Goal: Information Seeking & Learning: Learn about a topic

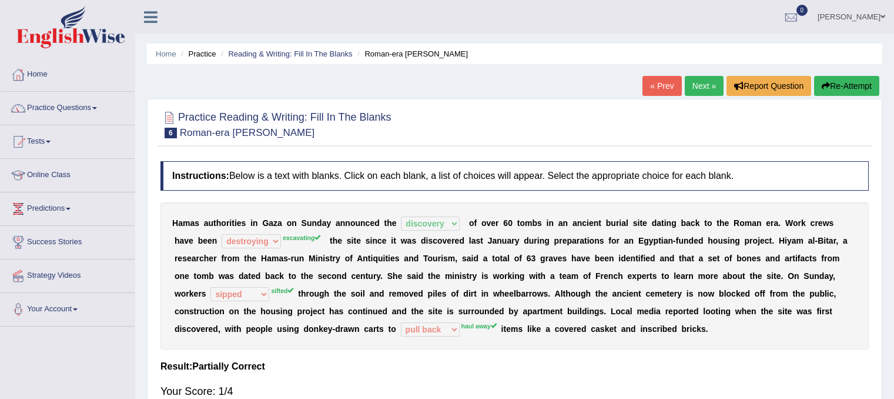
select select "discovery"
select select "destroying"
select select "sipped"
select select "pull back"
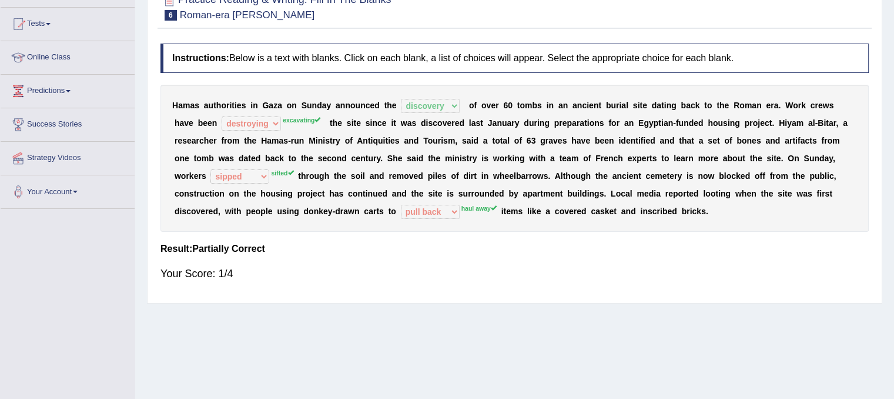
scroll to position [14, 0]
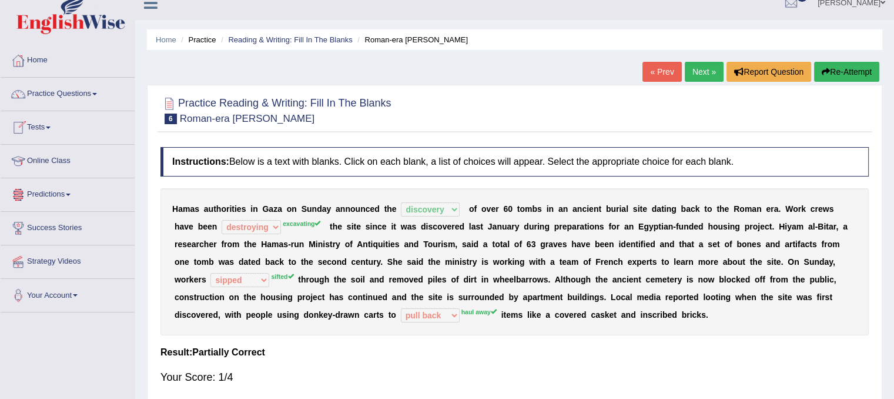
click at [68, 162] on link "Online Class" at bounding box center [68, 159] width 134 height 29
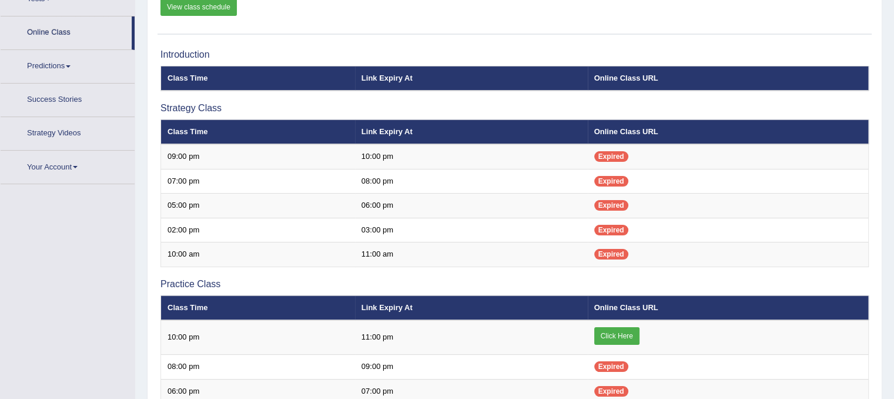
scroll to position [165, 0]
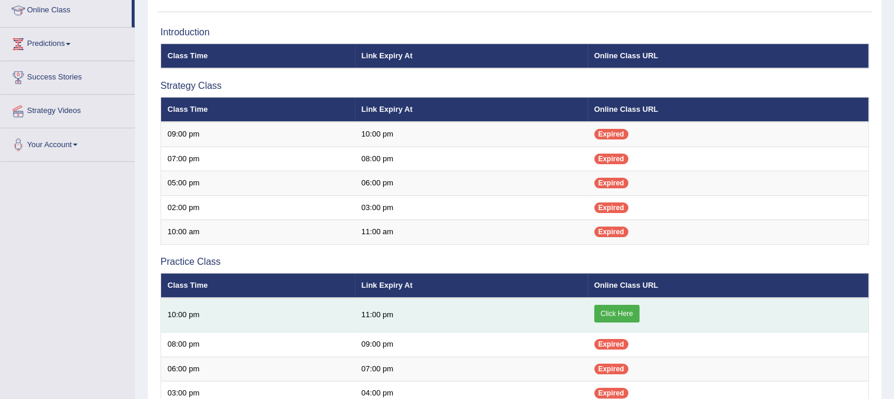
click at [617, 313] on link "Click Here" at bounding box center [616, 313] width 45 height 18
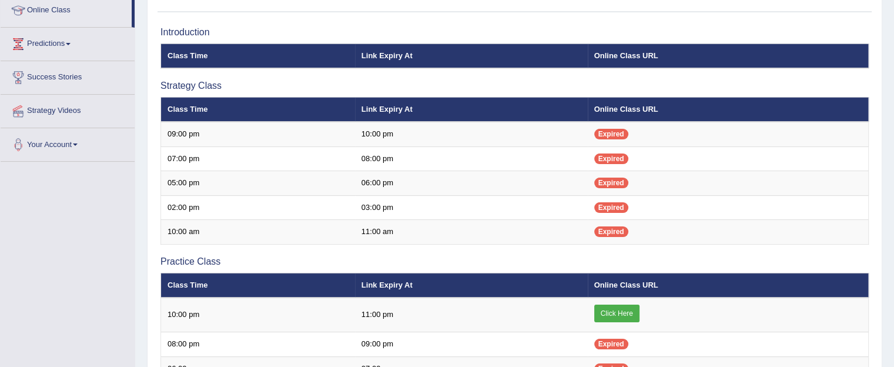
drag, startPoint x: 902, startPoint y: 72, endPoint x: 878, endPoint y: 38, distance: 41.3
click at [878, 38] on div "Online Classes Note: All timings below are Melbourne local time View class sche…" at bounding box center [514, 261] width 735 height 701
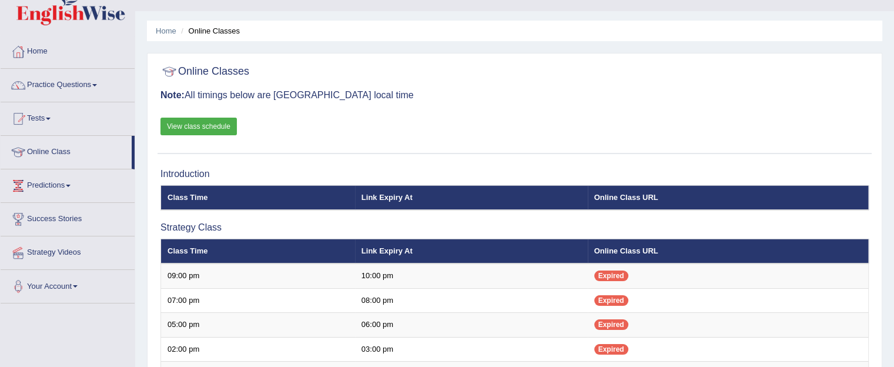
scroll to position [6, 0]
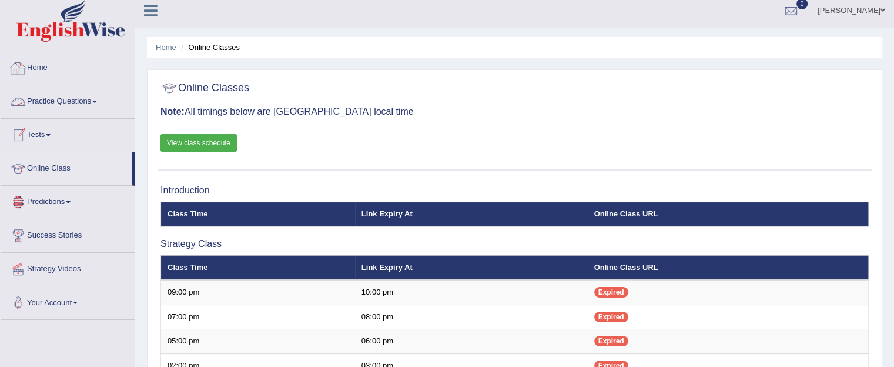
click at [33, 69] on link "Home" at bounding box center [68, 66] width 134 height 29
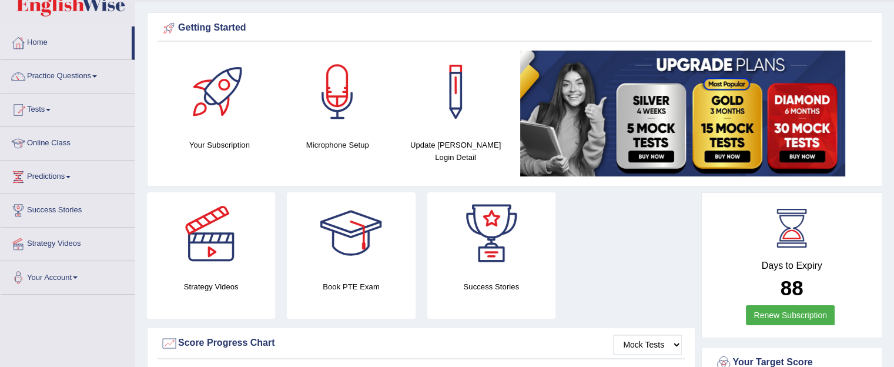
scroll to position [14, 0]
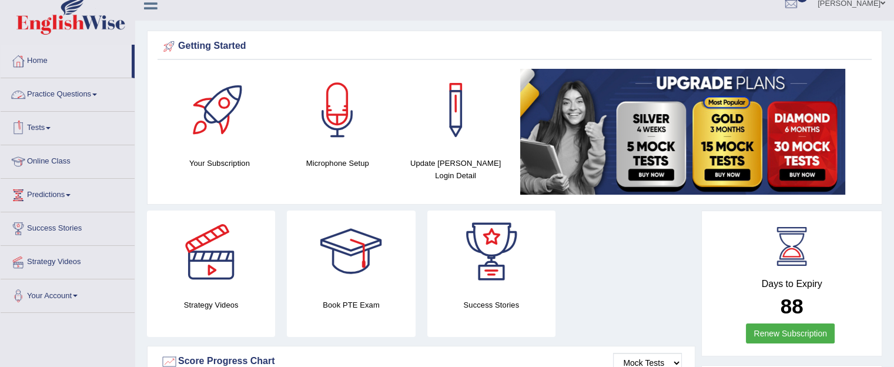
click at [89, 102] on link "Practice Questions" at bounding box center [68, 92] width 134 height 29
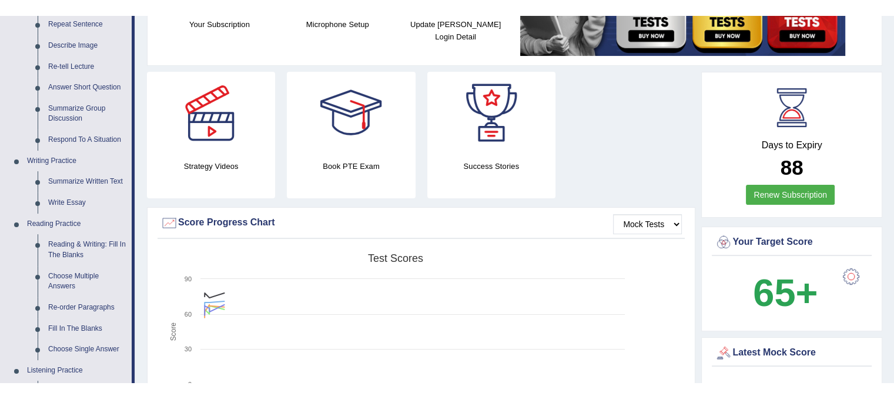
scroll to position [146, 0]
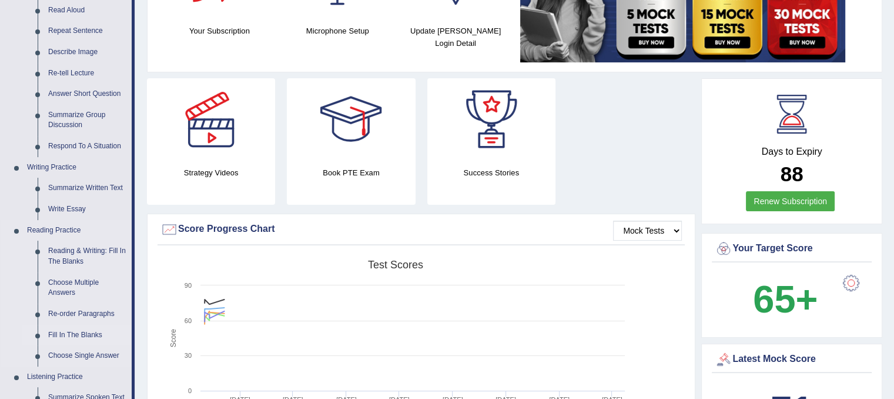
click at [74, 333] on link "Fill In The Blanks" at bounding box center [87, 334] width 89 height 21
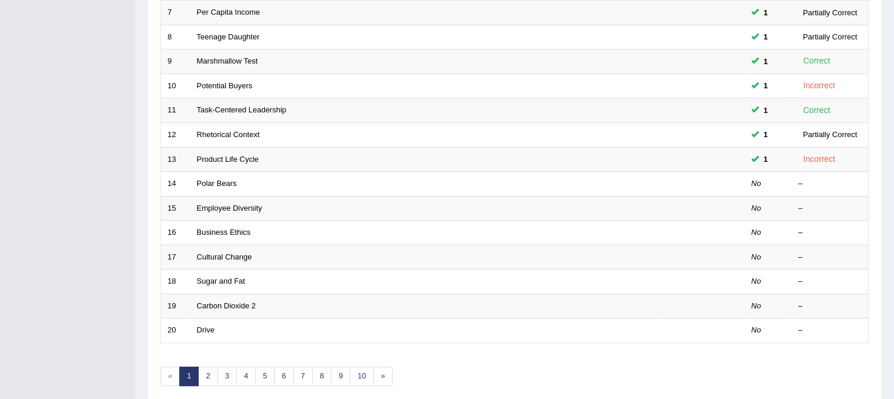
scroll to position [376, 0]
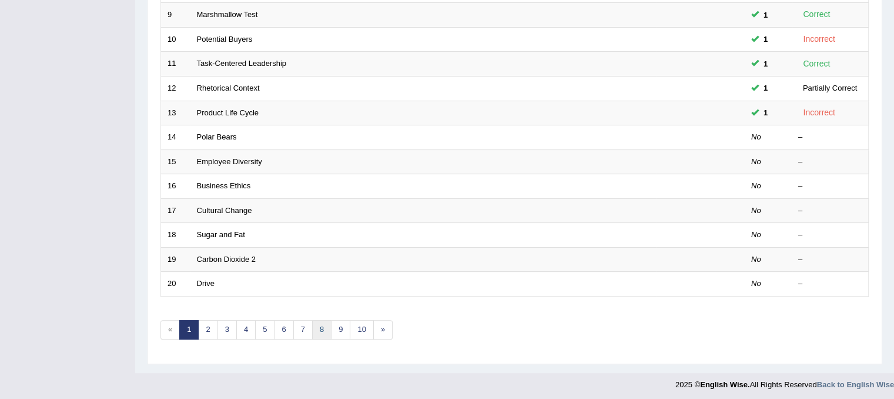
click at [324, 332] on link "8" at bounding box center [321, 329] width 19 height 19
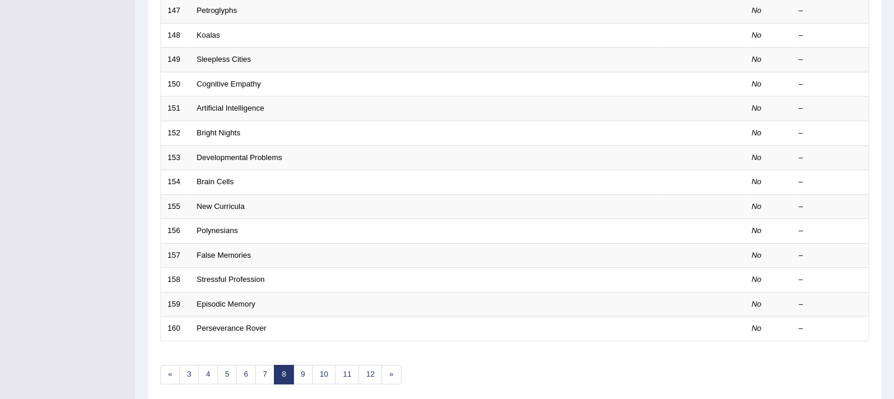
scroll to position [336, 0]
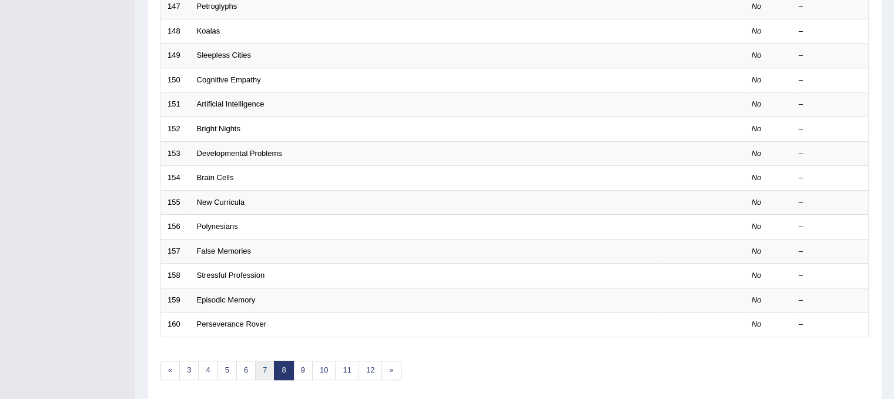
click at [255, 367] on link "7" at bounding box center [264, 369] width 19 height 19
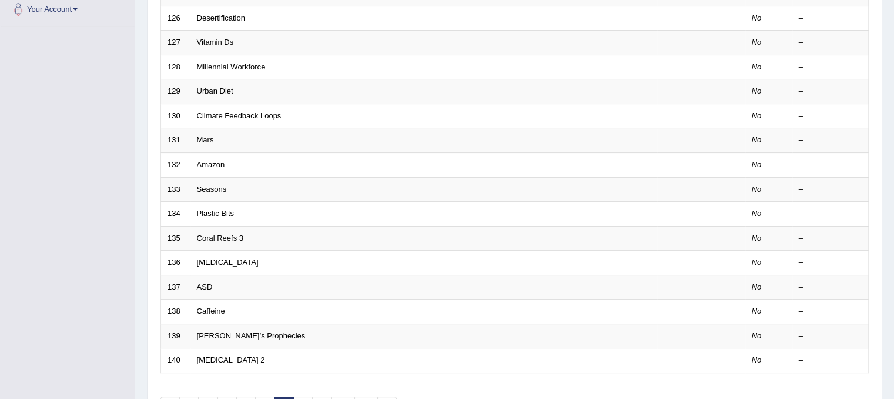
scroll to position [376, 0]
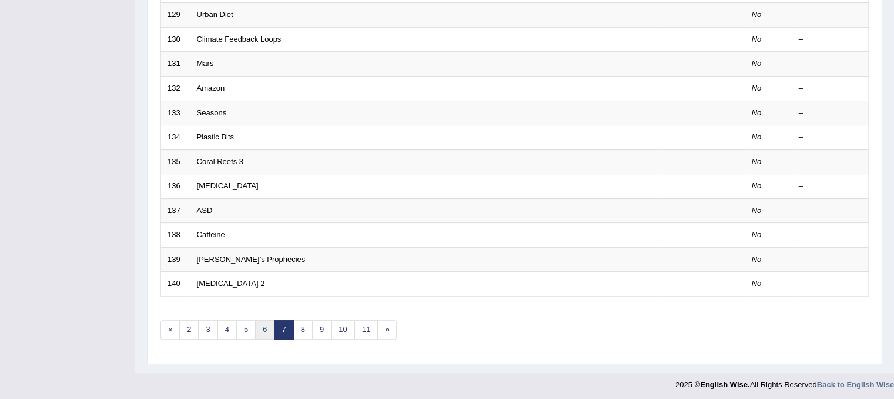
click at [265, 327] on link "6" at bounding box center [264, 329] width 19 height 19
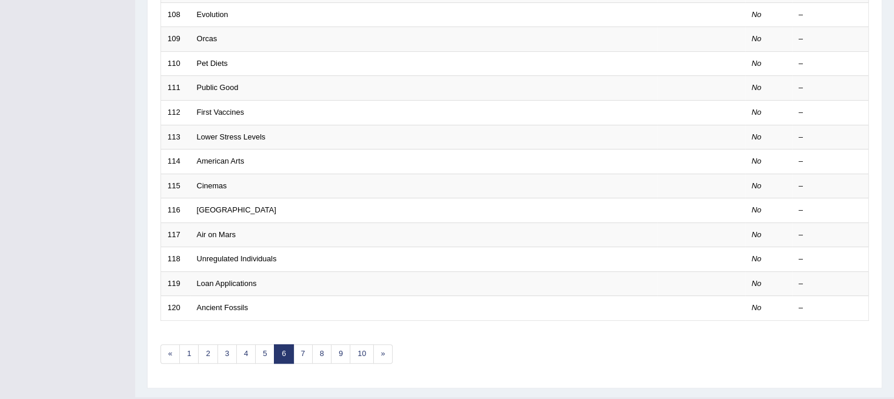
scroll to position [367, 0]
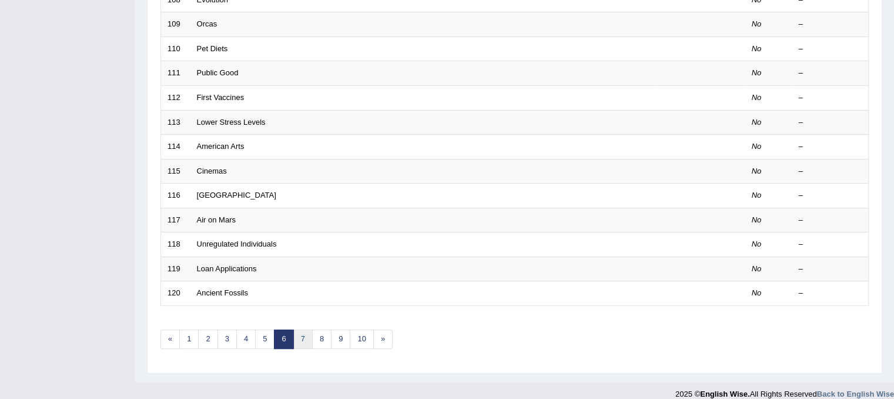
click at [299, 339] on link "7" at bounding box center [302, 338] width 19 height 19
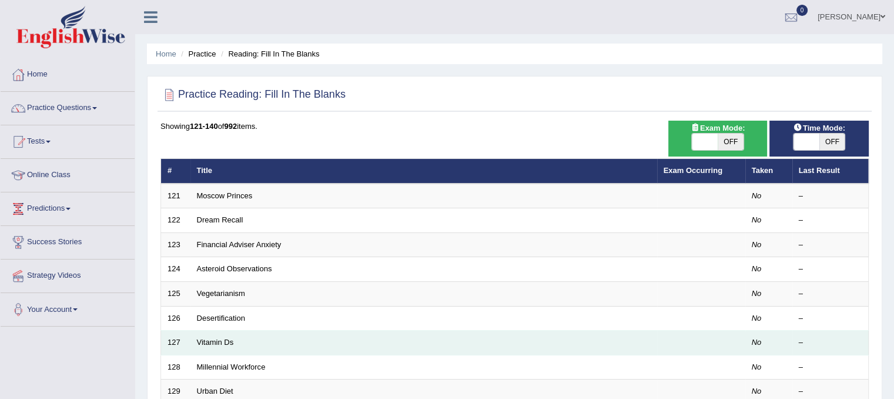
click at [236, 342] on td "Vitamin Ds" at bounding box center [423, 342] width 467 height 25
click at [244, 344] on td "Vitamin Ds" at bounding box center [423, 342] width 467 height 25
click at [217, 340] on link "Vitamin Ds" at bounding box center [215, 341] width 37 height 9
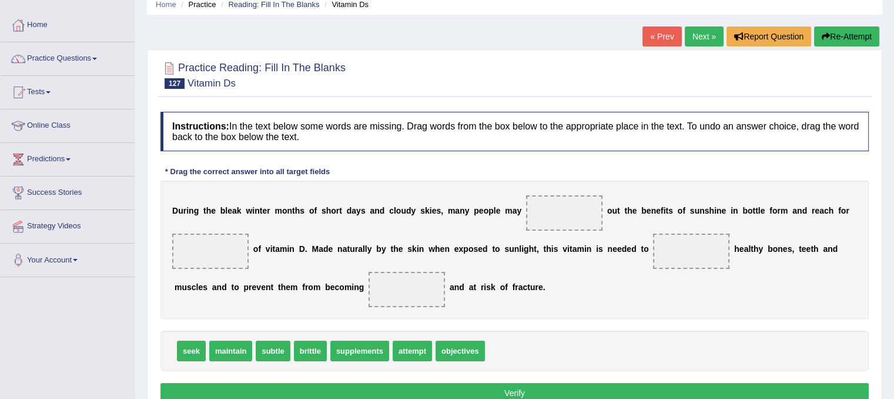
scroll to position [93, 0]
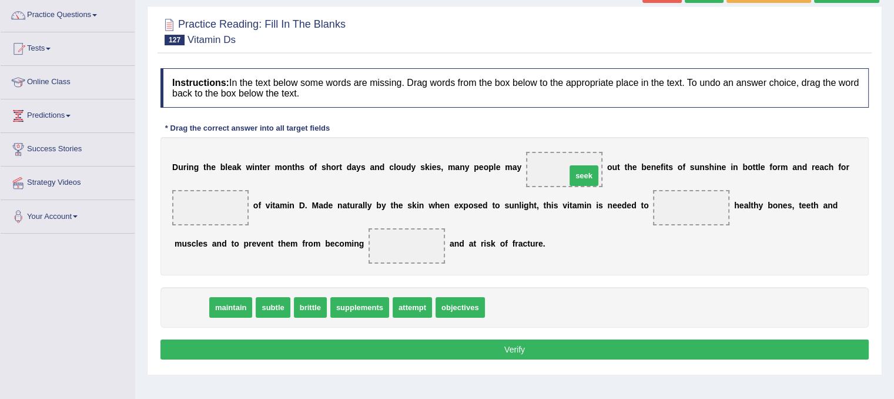
drag, startPoint x: 184, startPoint y: 306, endPoint x: 574, endPoint y: 173, distance: 411.9
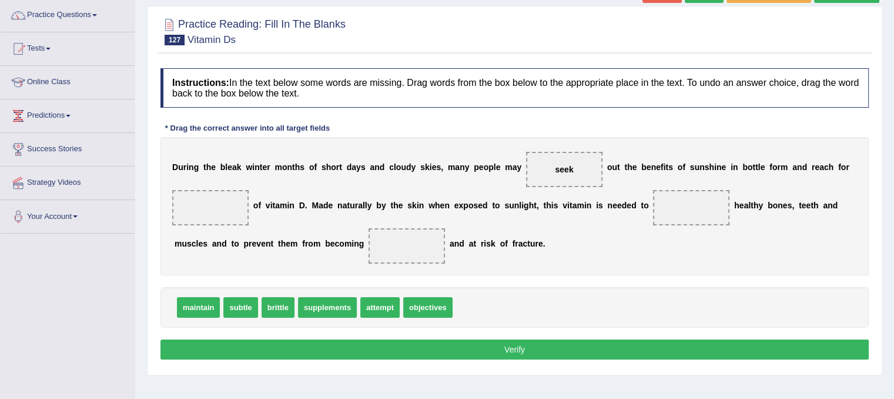
drag, startPoint x: 327, startPoint y: 301, endPoint x: 185, endPoint y: 183, distance: 184.1
drag, startPoint x: 313, startPoint y: 311, endPoint x: 230, endPoint y: 223, distance: 120.6
drag, startPoint x: 318, startPoint y: 305, endPoint x: 202, endPoint y: 209, distance: 150.7
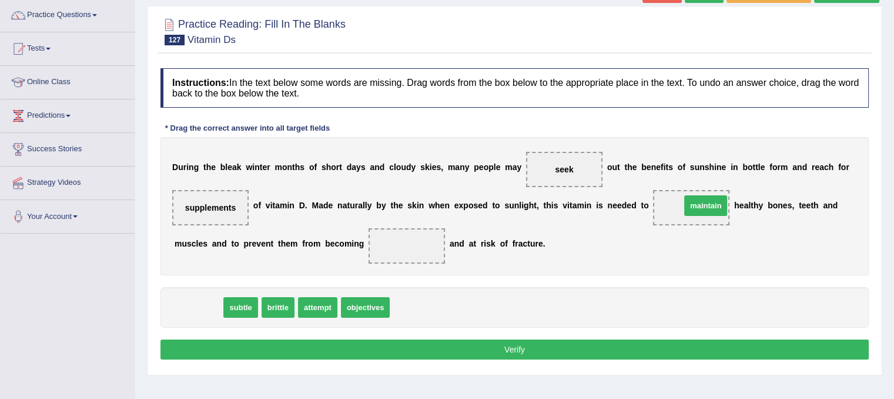
drag, startPoint x: 198, startPoint y: 306, endPoint x: 705, endPoint y: 204, distance: 517.4
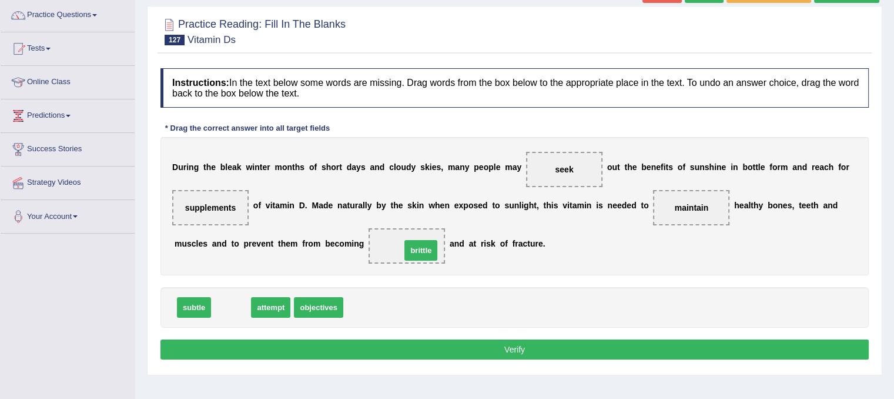
drag, startPoint x: 236, startPoint y: 306, endPoint x: 426, endPoint y: 249, distance: 198.2
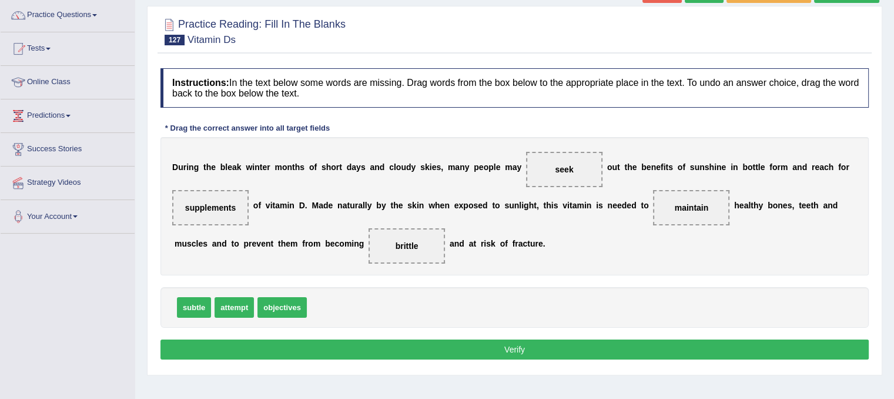
click at [510, 353] on button "Verify" at bounding box center [514, 349] width 708 height 20
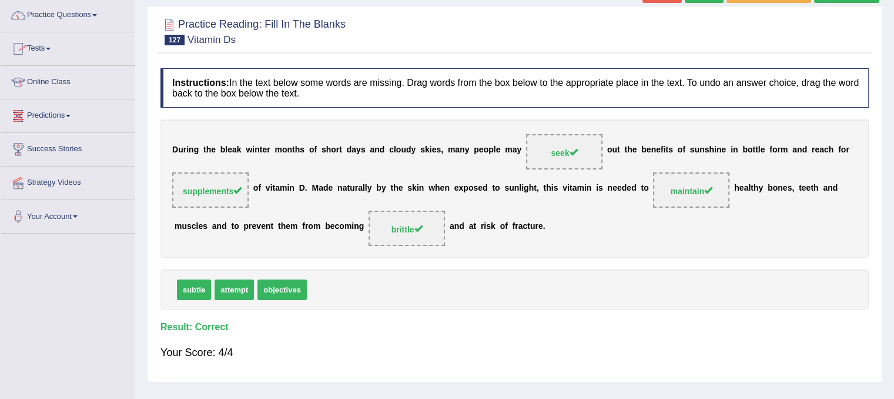
click at [95, 17] on link "Practice Questions" at bounding box center [68, 13] width 134 height 29
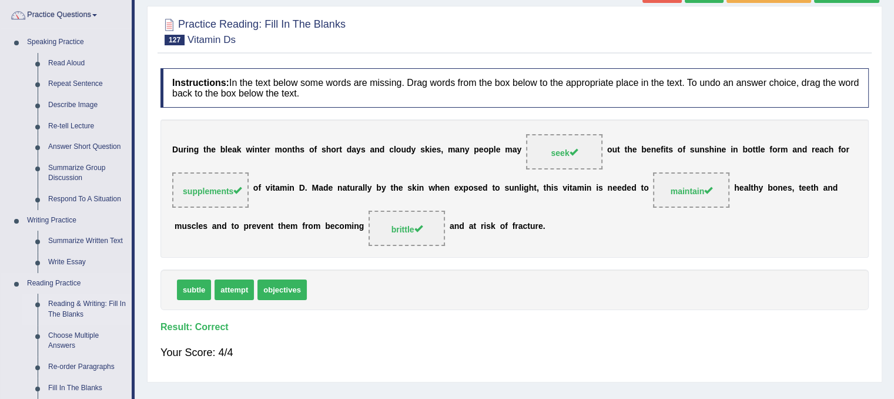
click at [70, 305] on link "Reading & Writing: Fill In The Blanks" at bounding box center [87, 308] width 89 height 31
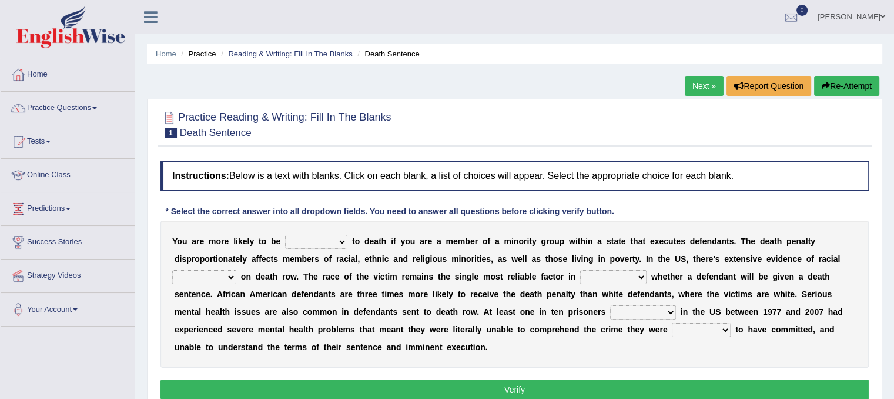
click at [336, 242] on select "penalized blamed complained sentenced" at bounding box center [316, 242] width 62 height 14
select select "sentenced"
click at [285, 235] on select "penalized blamed complained sentenced" at bounding box center [316, 242] width 62 height 14
click at [227, 277] on select "bias equality appearance background" at bounding box center [204, 277] width 64 height 14
select select "bias"
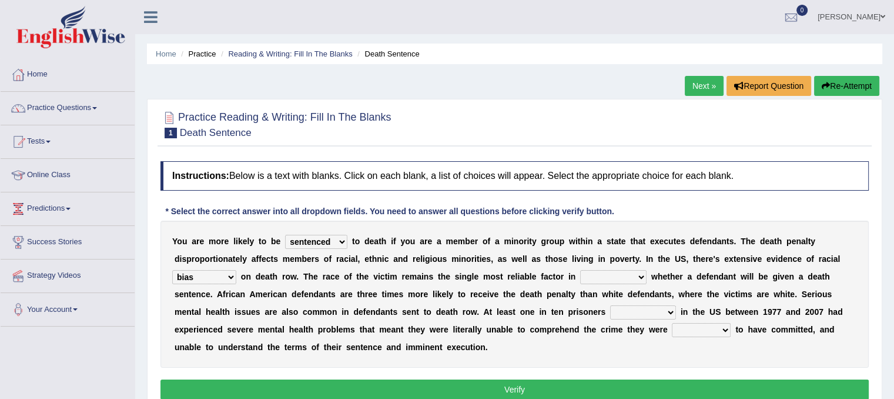
click at [172, 270] on select "bias equality appearance background" at bounding box center [204, 277] width 64 height 14
click at [635, 279] on select "determining adjoining undermining examining" at bounding box center [613, 277] width 66 height 14
select select "determining"
click at [580, 270] on select "determining adjoining undermining examining" at bounding box center [613, 277] width 66 height 14
click at [658, 310] on select "electrocuted persecuted executed captured" at bounding box center [643, 312] width 66 height 14
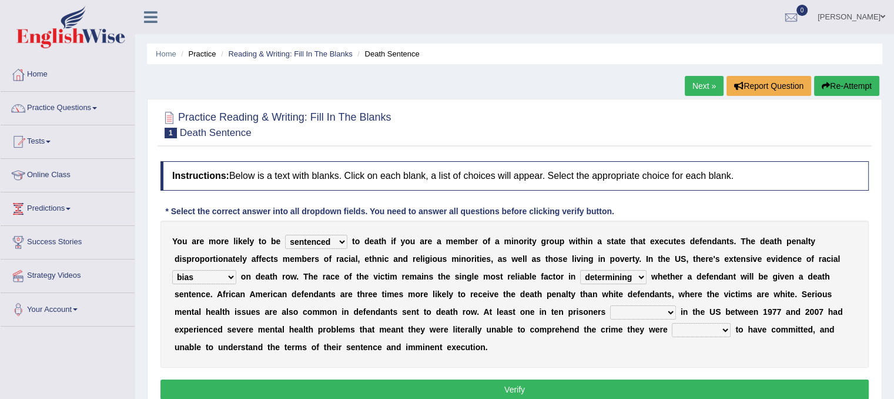
select select "persecuted"
click at [610, 305] on select "electrocuted persecuted executed captured" at bounding box center [643, 312] width 66 height 14
click at [707, 327] on select "alleged acclaimed persuaded claimed" at bounding box center [701, 330] width 59 height 14
select select "claimed"
click at [672, 323] on select "alleged acclaimed persuaded claimed" at bounding box center [701, 330] width 59 height 14
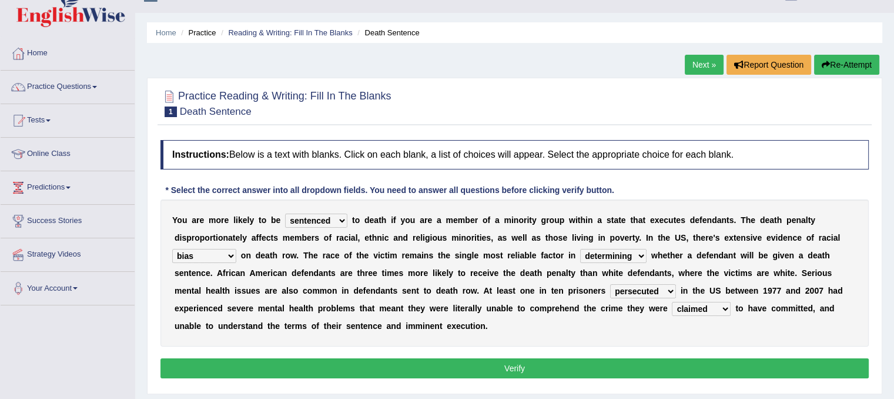
scroll to position [21, 0]
click at [633, 365] on button "Verify" at bounding box center [514, 368] width 708 height 20
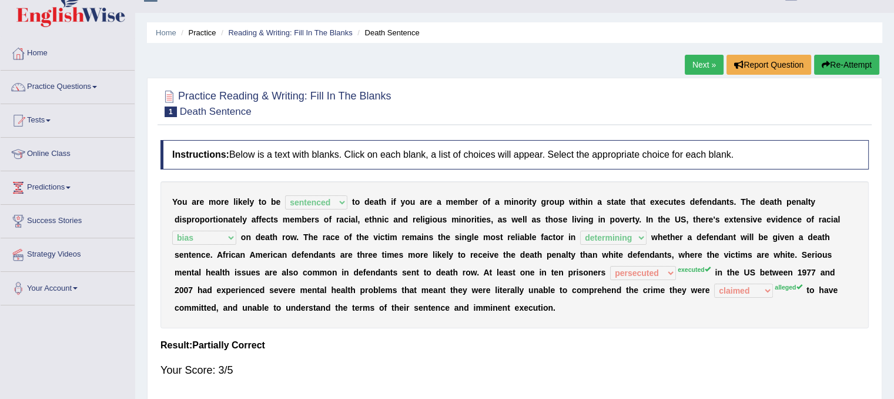
click at [702, 70] on link "Next »" at bounding box center [704, 65] width 39 height 20
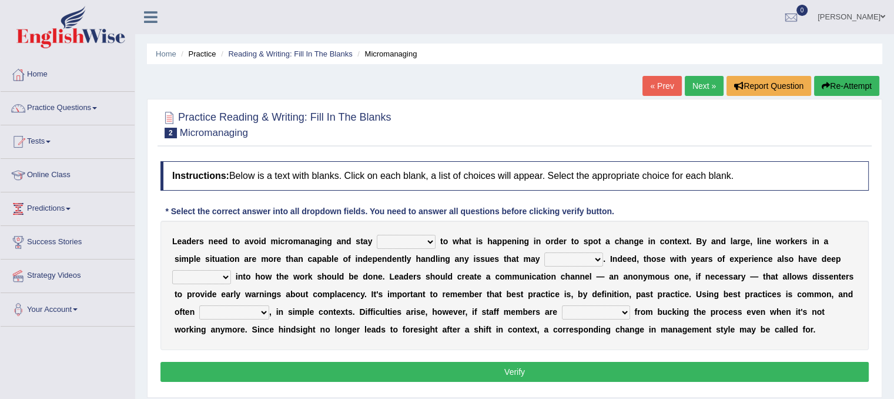
click at [411, 243] on select "complied connected precise concise" at bounding box center [406, 242] width 59 height 14
select select "connected"
click at [377, 235] on select "complied connected precise concise" at bounding box center [406, 242] width 59 height 14
click at [567, 259] on select "apprise rise encounter arise" at bounding box center [573, 259] width 59 height 14
select select "rise"
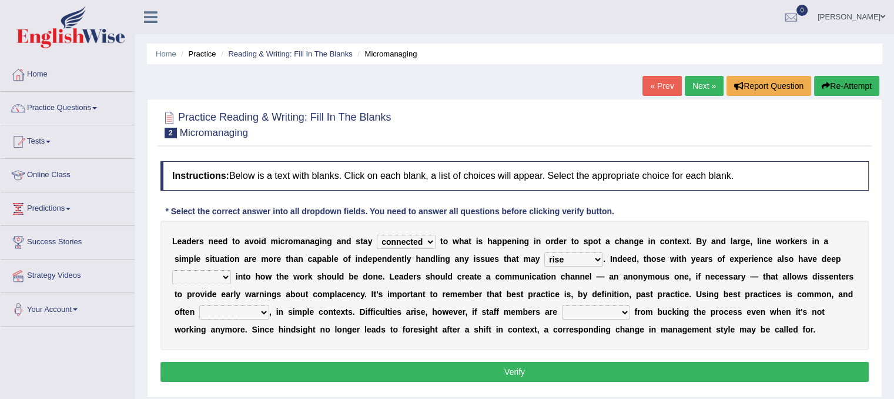
click at [544, 252] on select "apprise rise encounter arise" at bounding box center [573, 259] width 59 height 14
click at [225, 278] on select "incursion insight indignity indication" at bounding box center [201, 277] width 59 height 14
select select "insight"
click at [172, 270] on select "incursion insight indignity indication" at bounding box center [201, 277] width 59 height 14
click at [212, 309] on select "inappropriate apprehensive appropriate forbidden" at bounding box center [234, 312] width 70 height 14
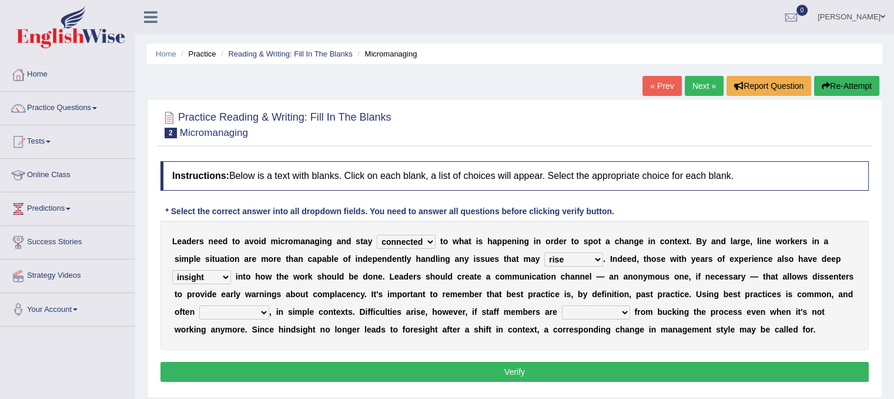
select select "forbidden"
click at [199, 305] on select "inappropriate apprehensive appropriate forbidden" at bounding box center [234, 312] width 70 height 14
click at [588, 314] on select "disarranged disinclined discouraged disintegrated" at bounding box center [596, 312] width 68 height 14
select select "discouraged"
click at [562, 305] on select "disarranged disinclined discouraged disintegrated" at bounding box center [596, 312] width 68 height 14
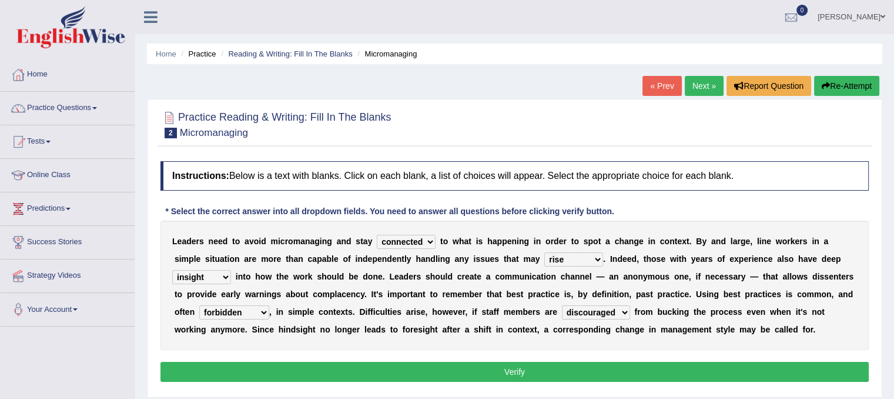
click at [586, 374] on button "Verify" at bounding box center [514, 372] width 708 height 20
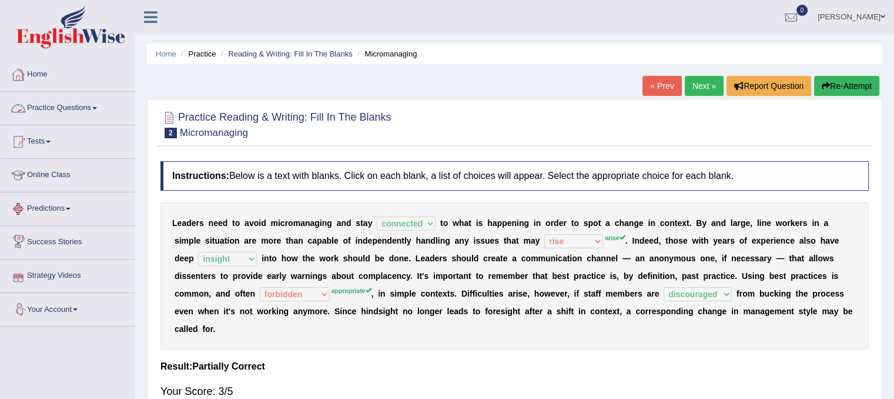
click at [88, 119] on link "Practice Questions" at bounding box center [68, 106] width 134 height 29
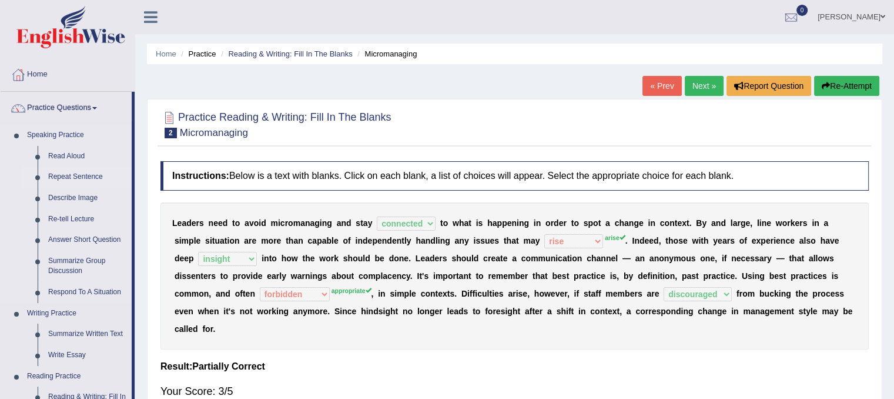
click at [79, 180] on link "Repeat Sentence" at bounding box center [87, 176] width 89 height 21
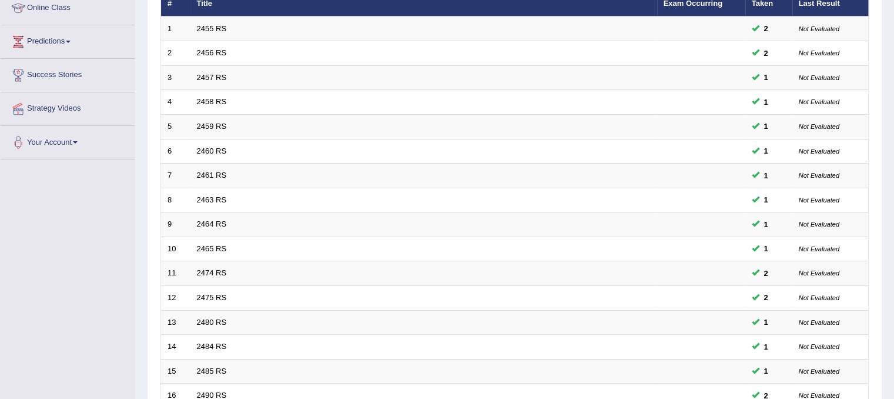
scroll to position [376, 0]
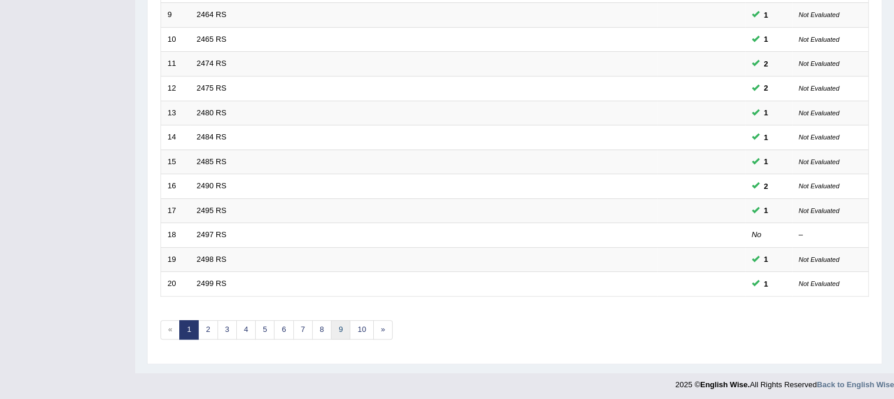
click at [336, 320] on link "9" at bounding box center [340, 329] width 19 height 19
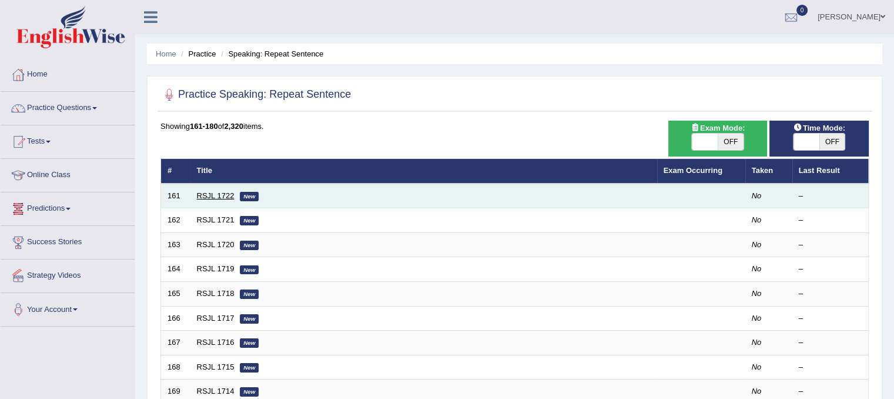
click at [199, 195] on link "RSJL 1722" at bounding box center [216, 195] width 38 height 9
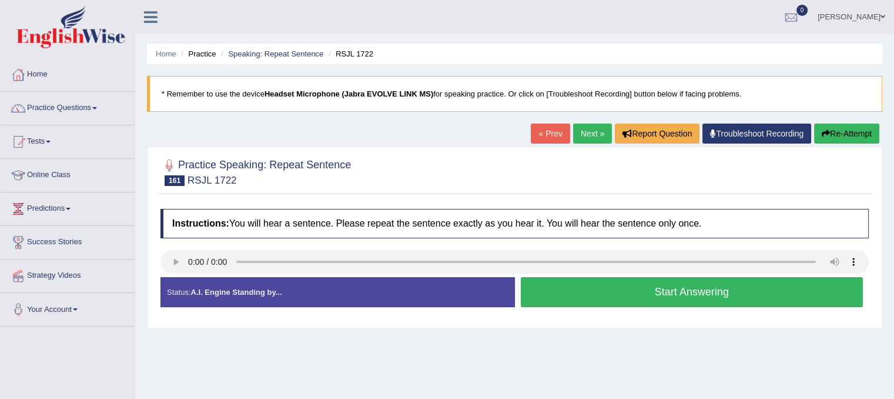
click at [717, 296] on button "Start Answering" at bounding box center [692, 292] width 343 height 30
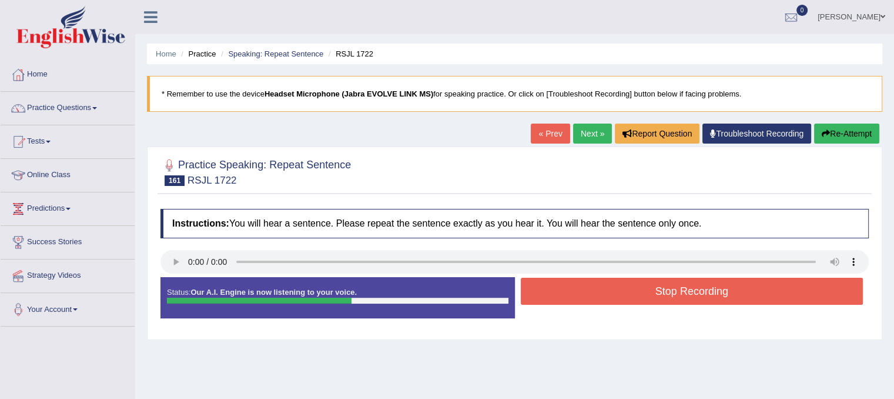
click at [822, 135] on icon "button" at bounding box center [826, 133] width 8 height 8
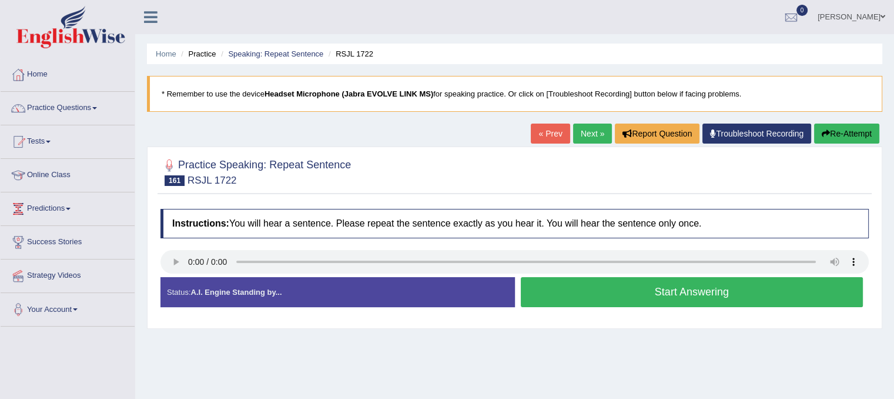
click at [609, 299] on button "Start Answering" at bounding box center [692, 292] width 343 height 30
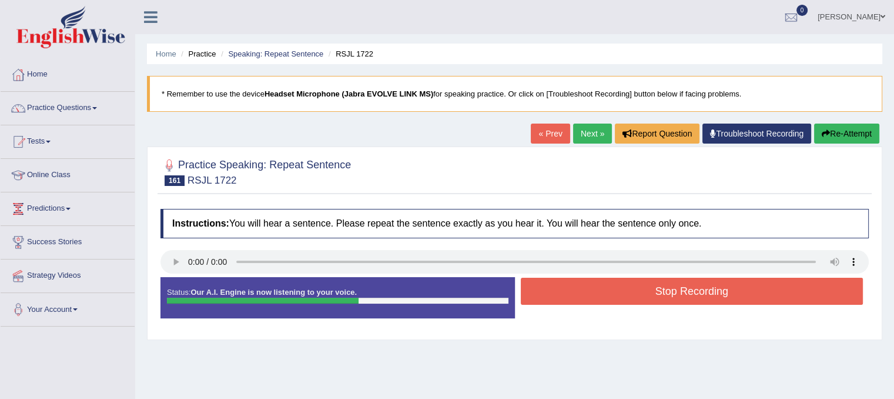
click at [636, 289] on button "Stop Recording" at bounding box center [692, 290] width 343 height 27
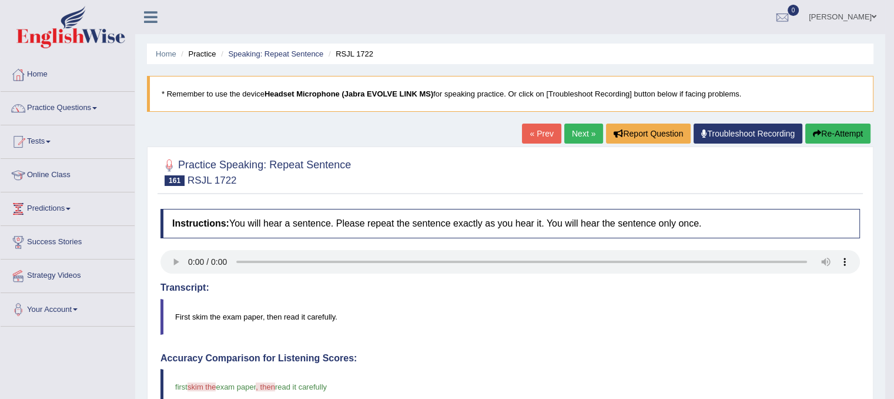
drag, startPoint x: 886, startPoint y: 151, endPoint x: 902, endPoint y: 219, distance: 70.0
click at [894, 219] on html "Toggle navigation Home Practice Questions Speaking Practice Read Aloud Repeat S…" at bounding box center [447, 199] width 894 height 399
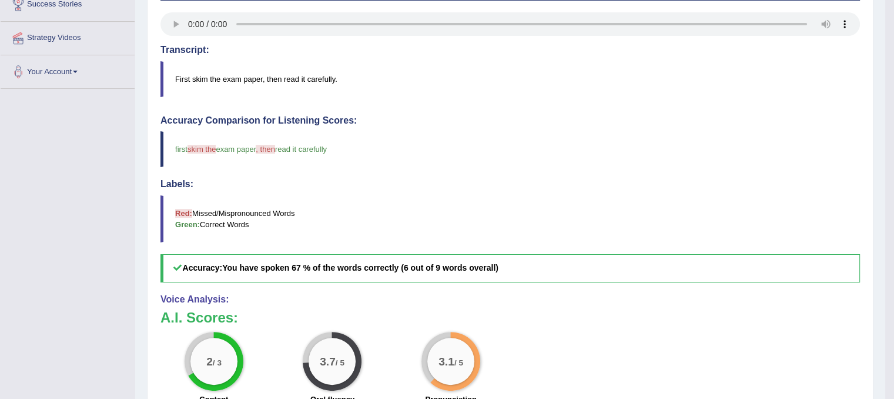
scroll to position [241, 0]
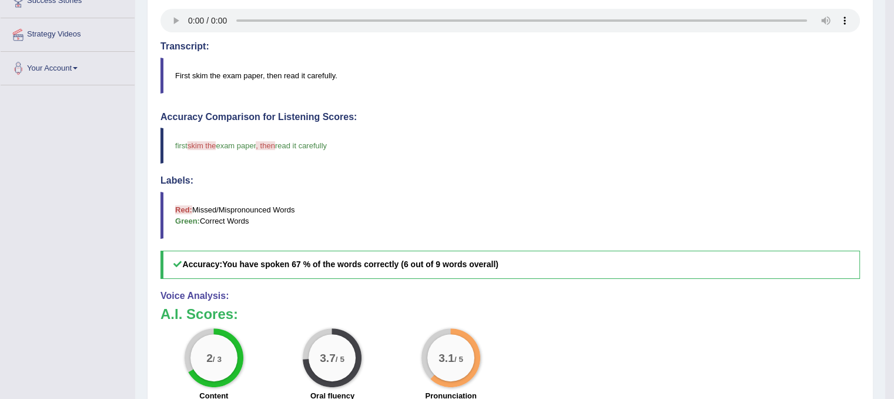
drag, startPoint x: 869, startPoint y: 186, endPoint x: 860, endPoint y: 106, distance: 80.5
click at [860, 106] on div "Practice Speaking: Repeat Sentence 161 RSJL 1722 Instructions: You will hear a …" at bounding box center [510, 210] width 727 height 610
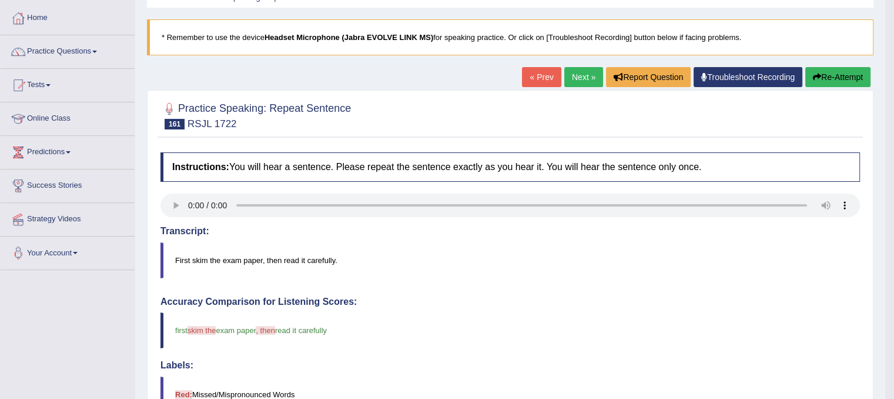
scroll to position [35, 0]
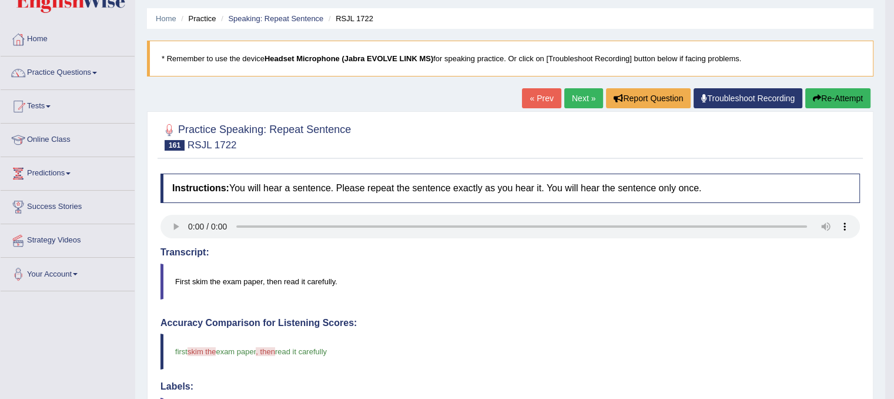
click at [571, 95] on link "Next »" at bounding box center [583, 98] width 39 height 20
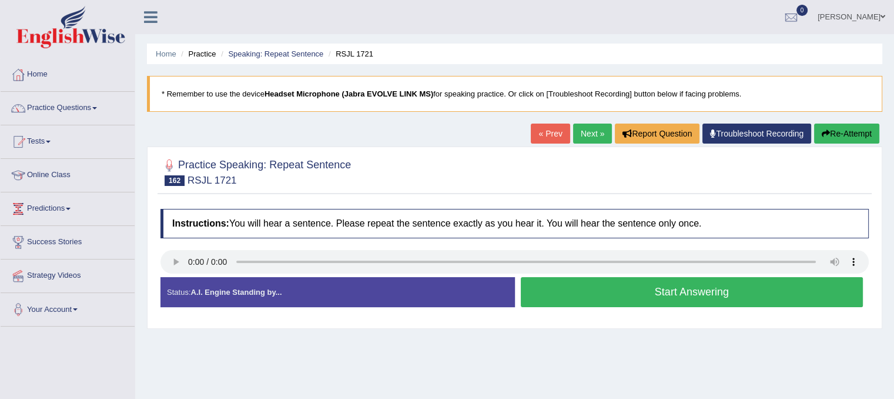
click at [597, 299] on button "Start Answering" at bounding box center [692, 292] width 343 height 30
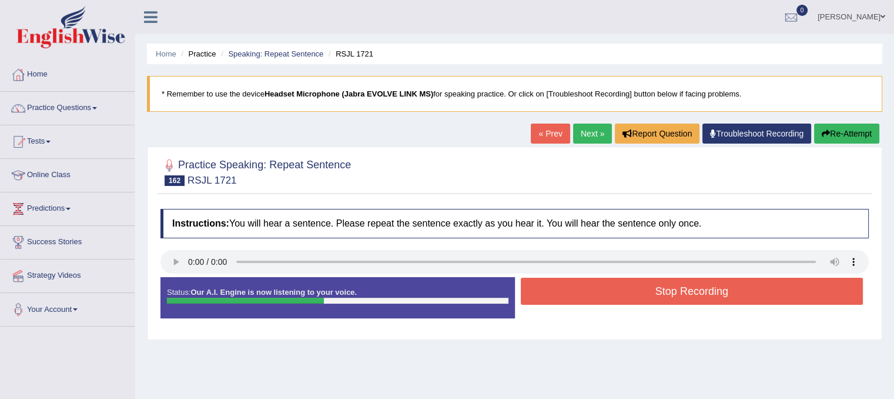
click at [832, 131] on button "Re-Attempt" at bounding box center [846, 133] width 65 height 20
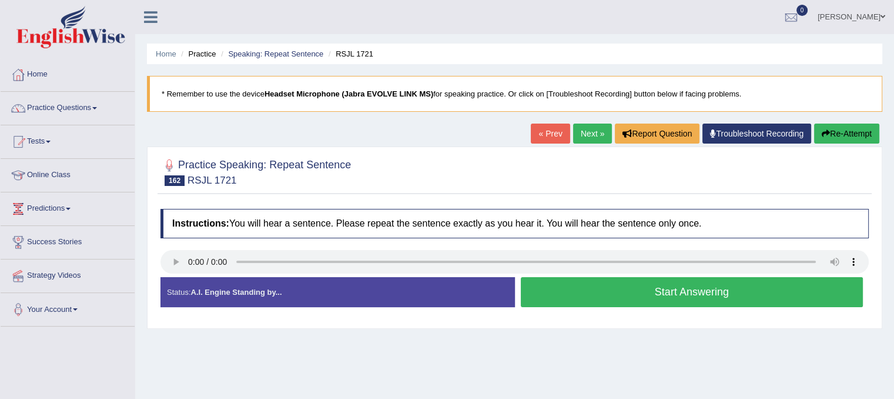
click at [550, 273] on div at bounding box center [514, 263] width 708 height 26
click at [555, 287] on button "Start Answering" at bounding box center [692, 292] width 343 height 30
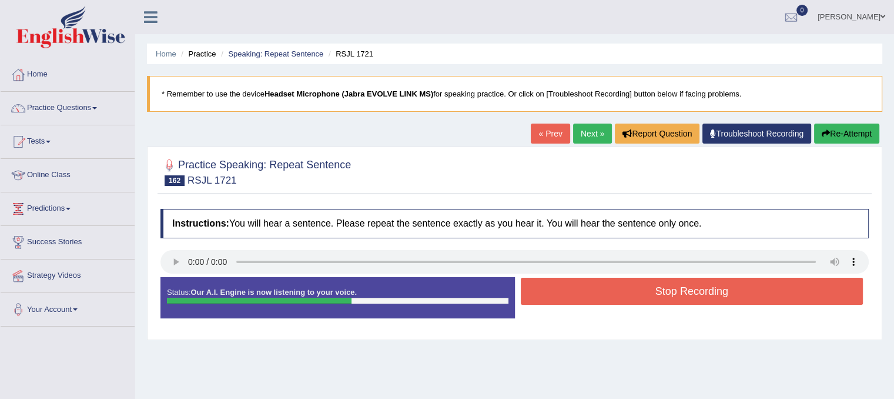
click at [601, 287] on button "Stop Recording" at bounding box center [692, 290] width 343 height 27
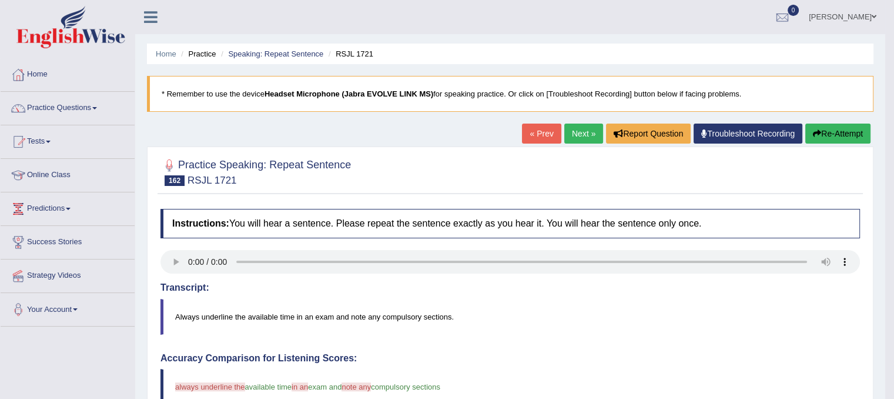
click at [573, 122] on div "Home Practice Speaking: Repeat Sentence RSJL 1721 * Remember to use the device …" at bounding box center [510, 382] width 750 height 765
click at [577, 129] on link "Next »" at bounding box center [583, 133] width 39 height 20
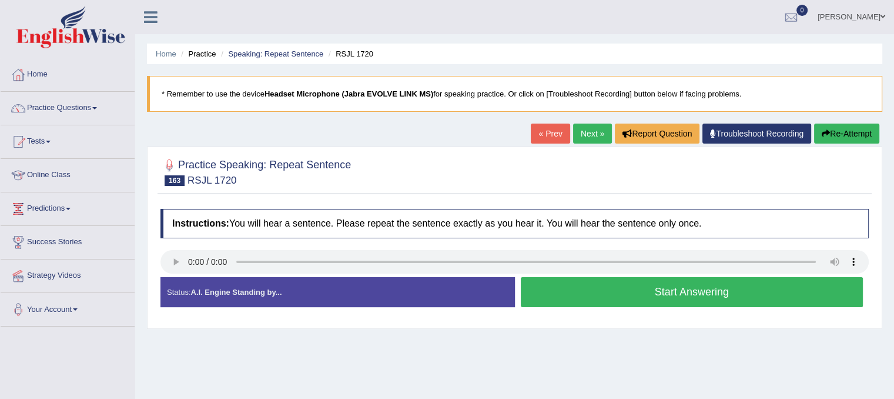
click at [610, 287] on button "Start Answering" at bounding box center [692, 292] width 343 height 30
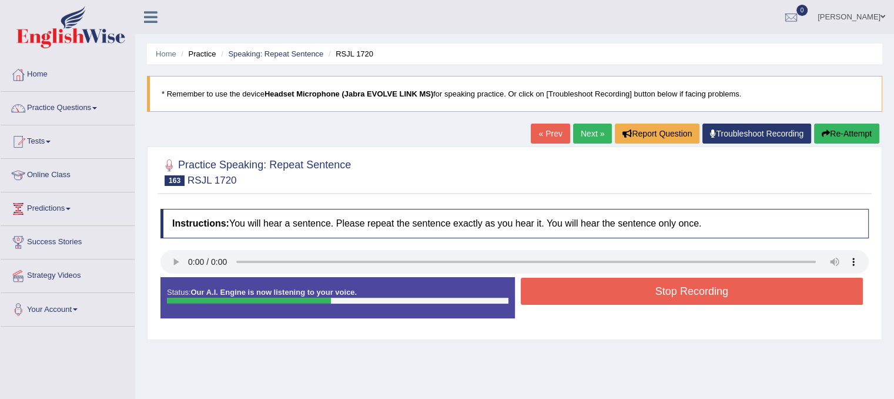
click at [792, 280] on button "Stop Recording" at bounding box center [692, 290] width 343 height 27
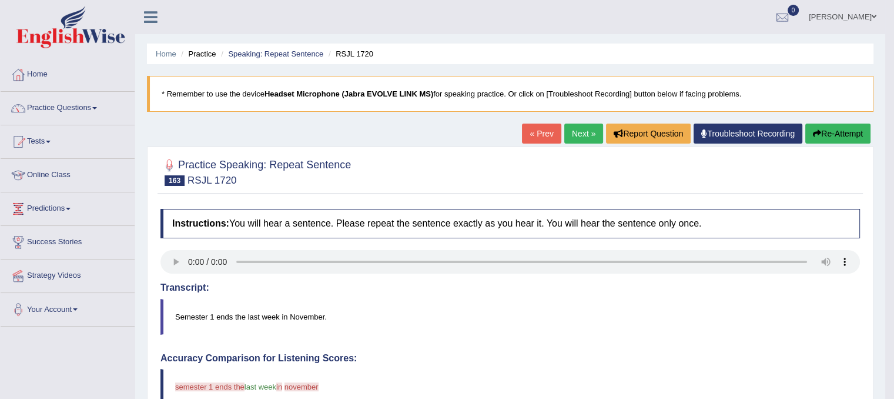
click at [581, 136] on link "Next »" at bounding box center [583, 133] width 39 height 20
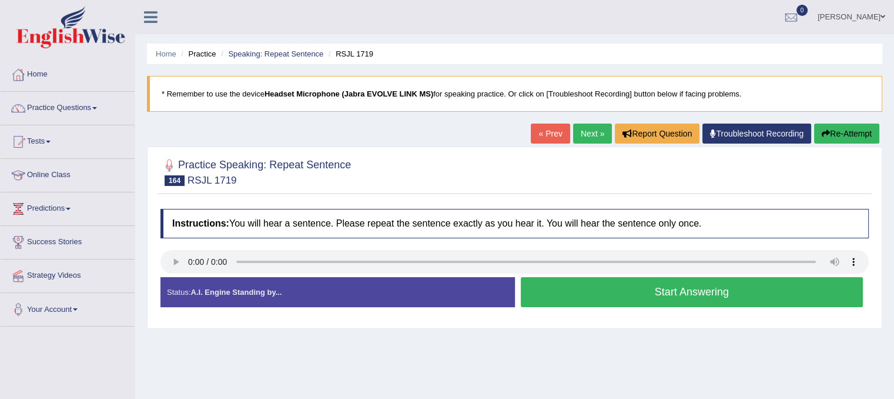
click at [607, 292] on button "Start Answering" at bounding box center [692, 292] width 343 height 30
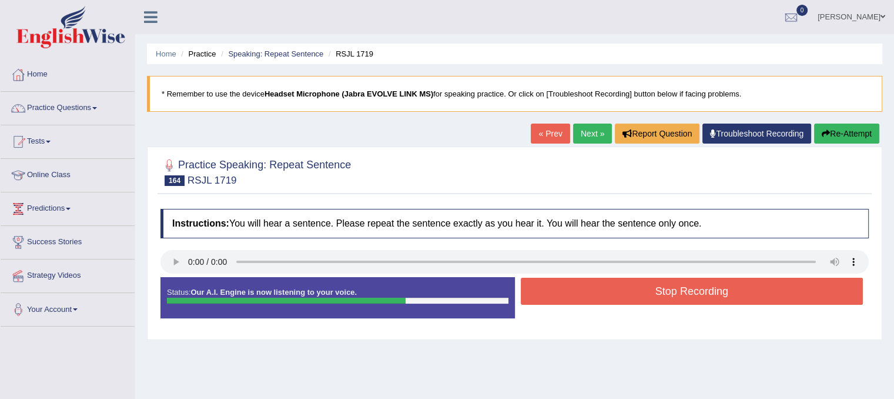
click at [722, 287] on button "Stop Recording" at bounding box center [692, 290] width 343 height 27
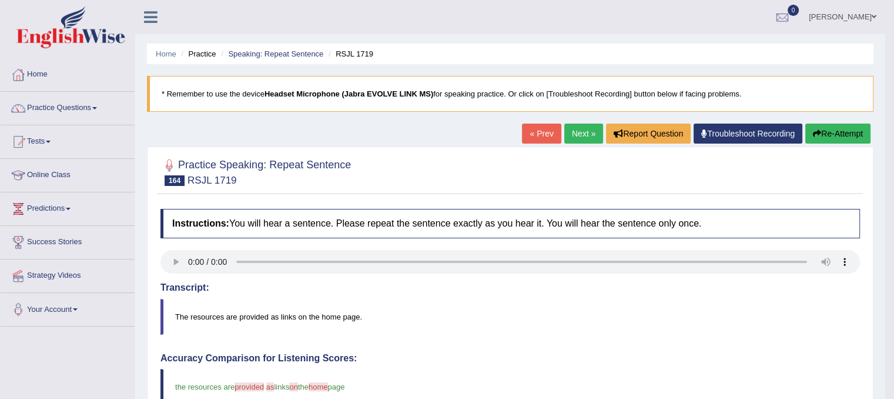
click at [567, 129] on link "Next »" at bounding box center [583, 133] width 39 height 20
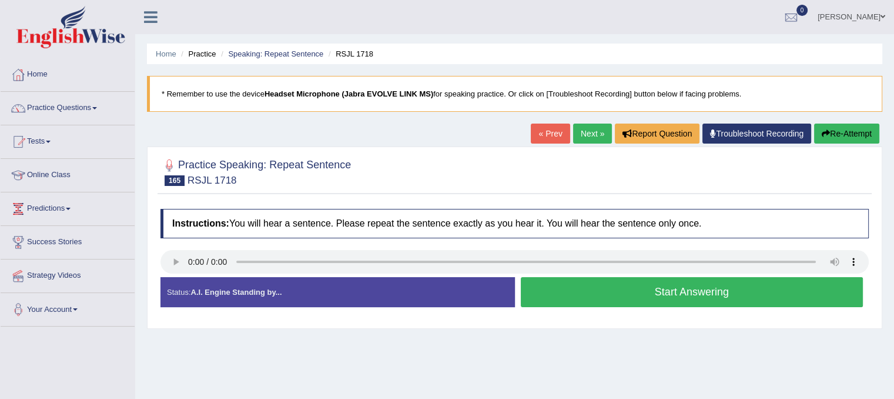
click at [556, 290] on button "Start Answering" at bounding box center [692, 292] width 343 height 30
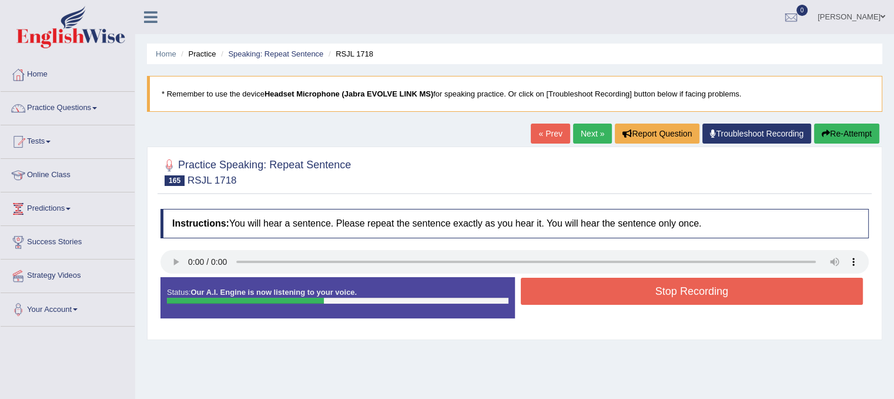
click at [556, 290] on button "Stop Recording" at bounding box center [692, 290] width 343 height 27
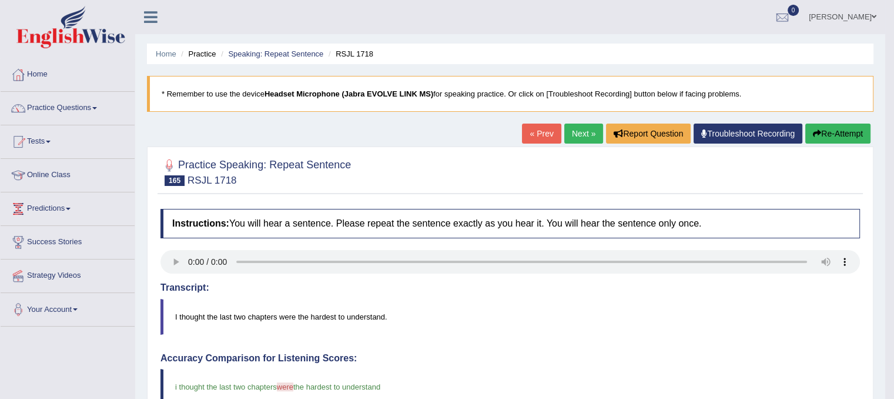
drag, startPoint x: 773, startPoint y: 99, endPoint x: 822, endPoint y: 219, distance: 129.5
click at [822, 219] on div "Home Practice Speaking: Repeat Sentence RSJL 1718 * Remember to use the device …" at bounding box center [510, 382] width 750 height 765
drag, startPoint x: 871, startPoint y: 192, endPoint x: 902, endPoint y: 332, distance: 143.2
click at [894, 332] on html "Toggle navigation Home Practice Questions Speaking Practice Read Aloud Repeat S…" at bounding box center [447, 199] width 894 height 399
click at [578, 132] on link "Next »" at bounding box center [583, 133] width 39 height 20
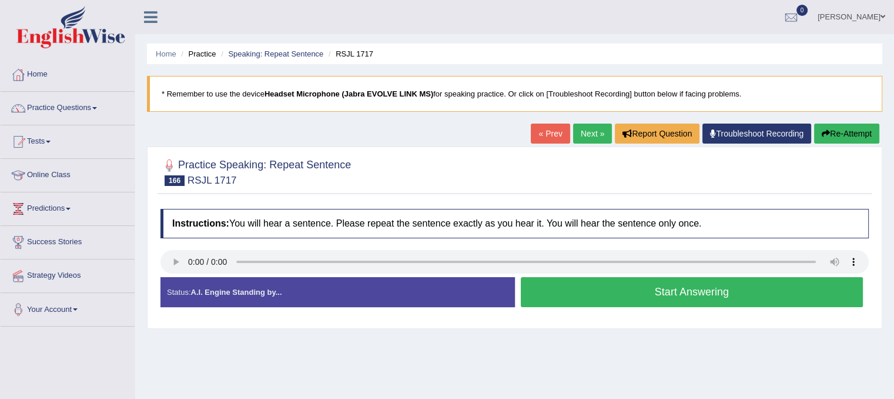
click at [560, 301] on button "Start Answering" at bounding box center [692, 292] width 343 height 30
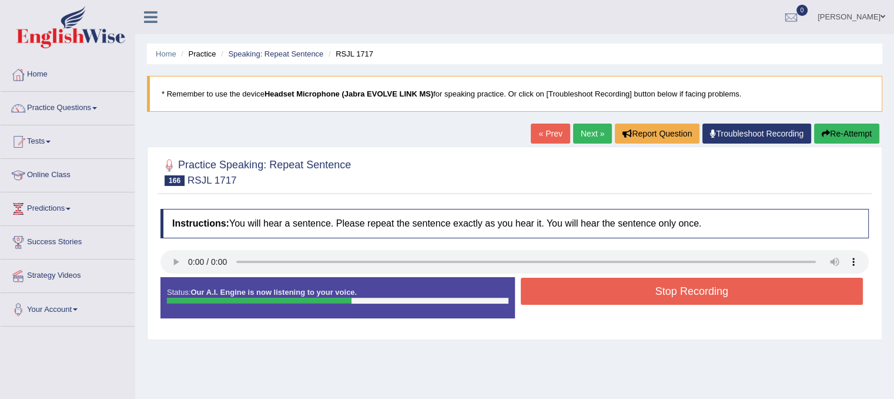
click at [719, 292] on button "Stop Recording" at bounding box center [692, 290] width 343 height 27
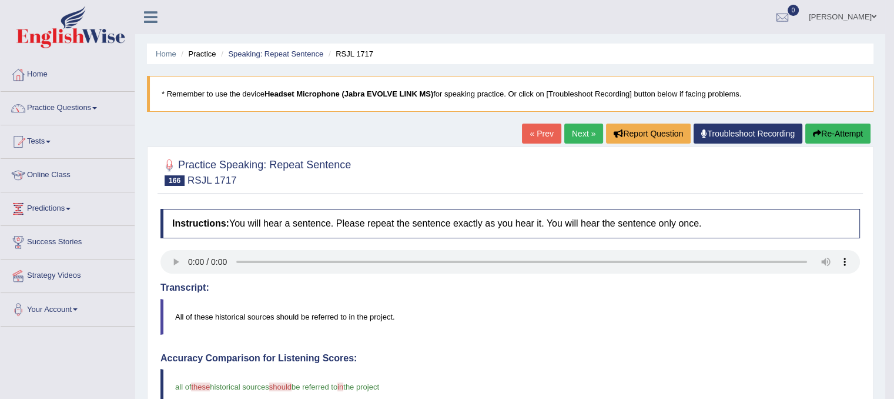
click at [564, 140] on link "Next »" at bounding box center [583, 133] width 39 height 20
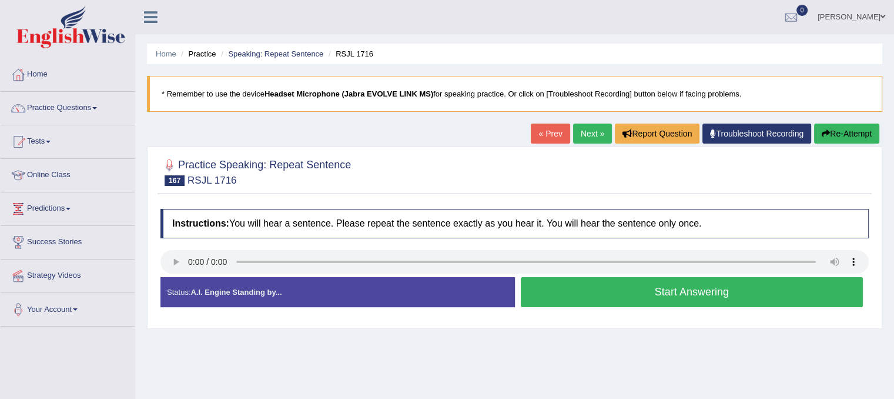
click at [603, 285] on button "Start Answering" at bounding box center [692, 292] width 343 height 30
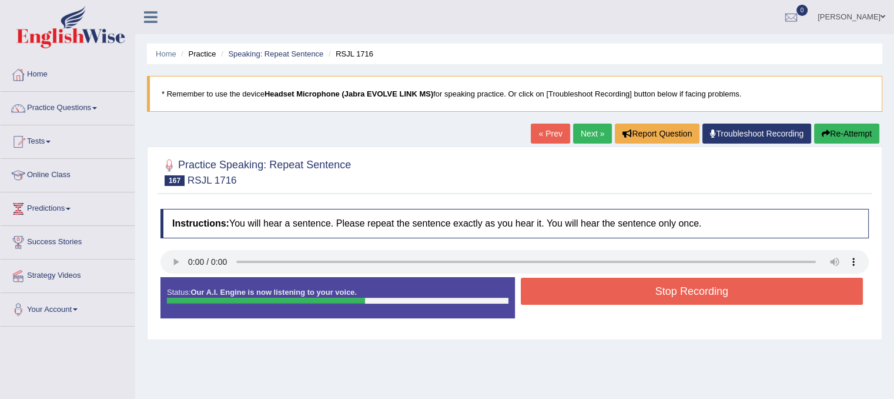
click at [642, 288] on button "Stop Recording" at bounding box center [692, 290] width 343 height 27
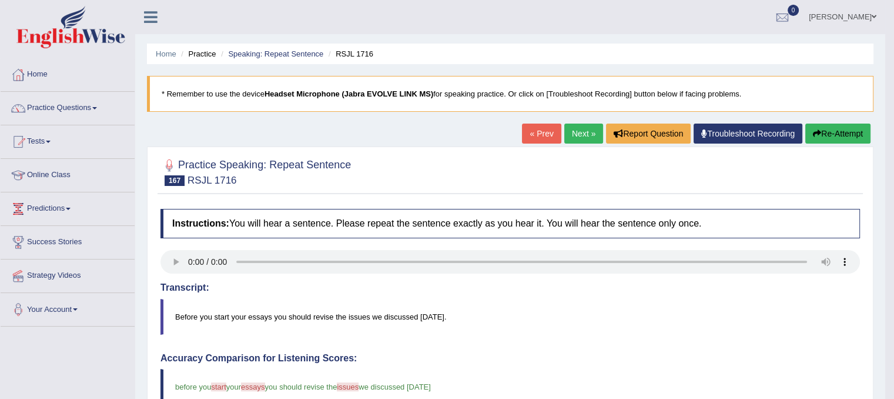
drag, startPoint x: 882, startPoint y: 195, endPoint x: 899, endPoint y: 193, distance: 17.7
click at [894, 193] on html "Toggle navigation Home Practice Questions Speaking Practice Read Aloud Repeat S…" at bounding box center [447, 199] width 894 height 399
click at [577, 138] on link "Next »" at bounding box center [583, 133] width 39 height 20
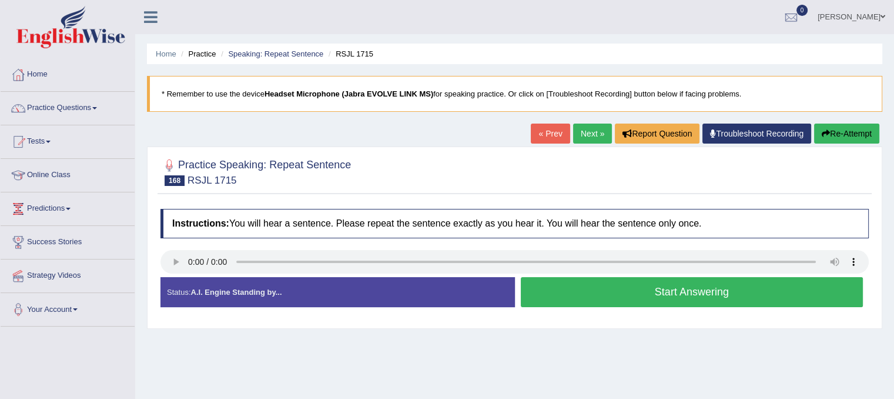
click at [564, 295] on button "Start Answering" at bounding box center [692, 292] width 343 height 30
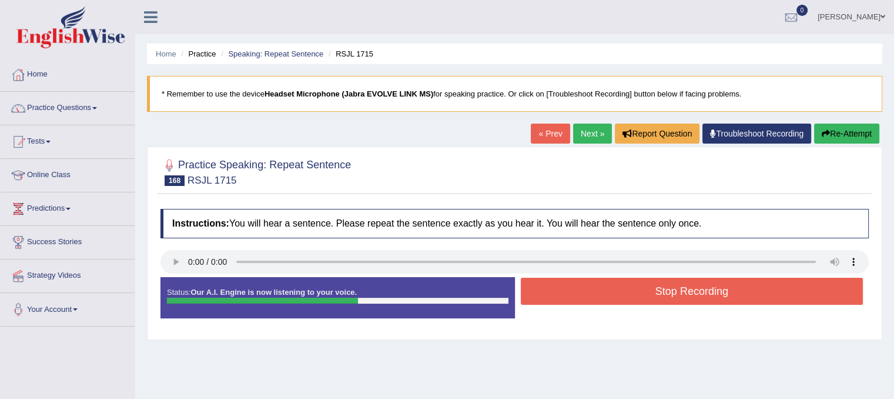
click at [618, 293] on button "Stop Recording" at bounding box center [692, 290] width 343 height 27
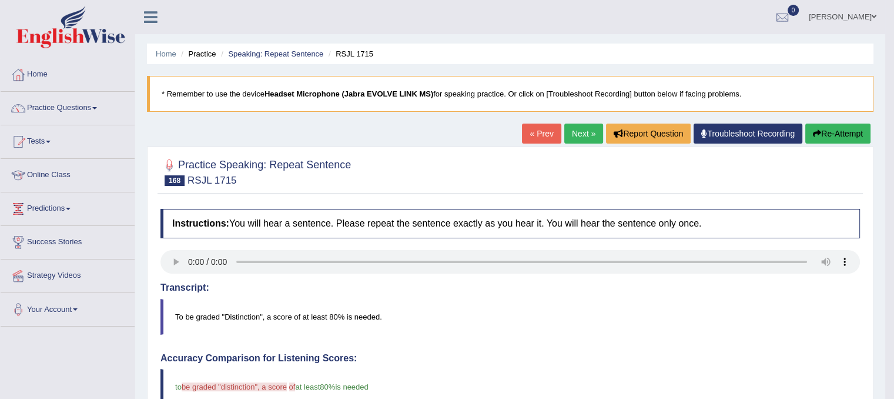
click at [585, 125] on link "Next »" at bounding box center [583, 133] width 39 height 20
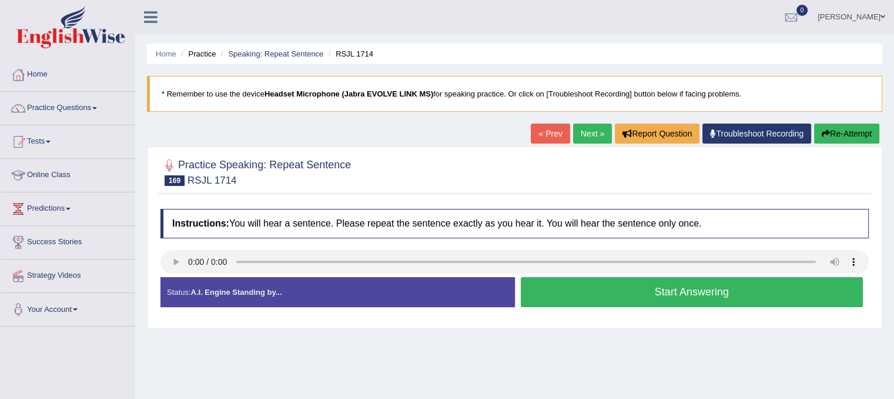
click at [579, 293] on button "Start Answering" at bounding box center [692, 292] width 343 height 30
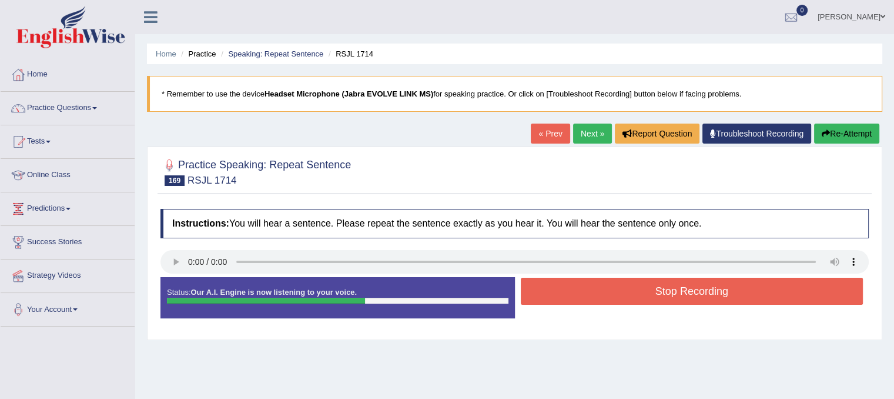
click at [579, 293] on button "Stop Recording" at bounding box center [692, 290] width 343 height 27
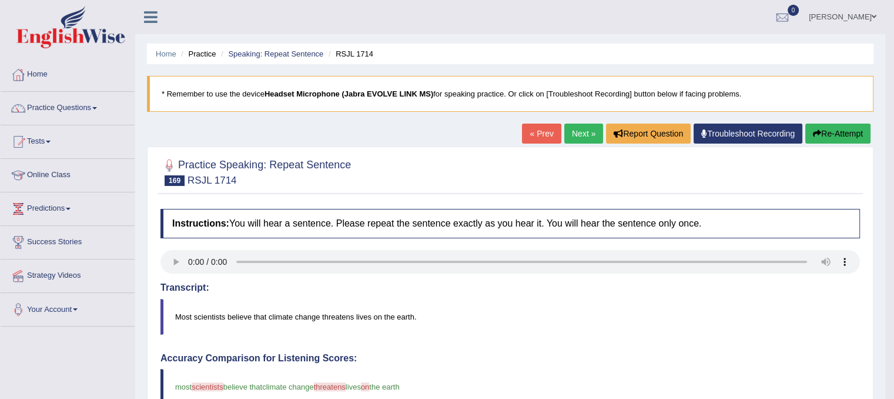
click at [573, 136] on link "Next »" at bounding box center [583, 133] width 39 height 20
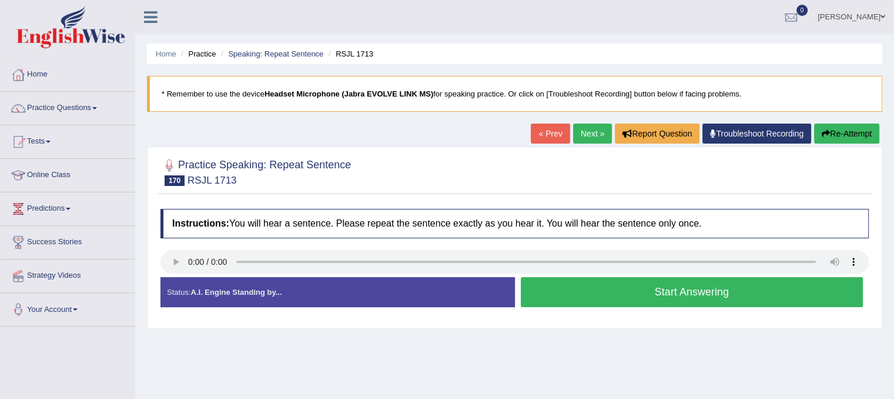
click at [611, 289] on button "Start Answering" at bounding box center [692, 292] width 343 height 30
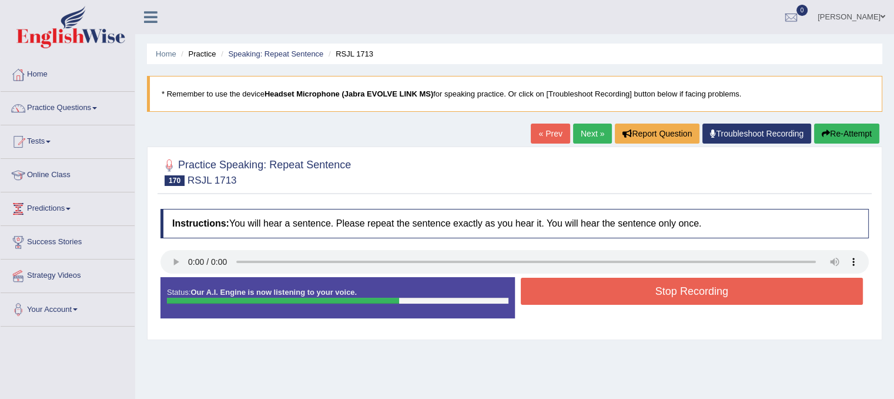
click at [611, 289] on button "Stop Recording" at bounding box center [692, 290] width 343 height 27
